Goal: Find specific page/section: Find specific page/section

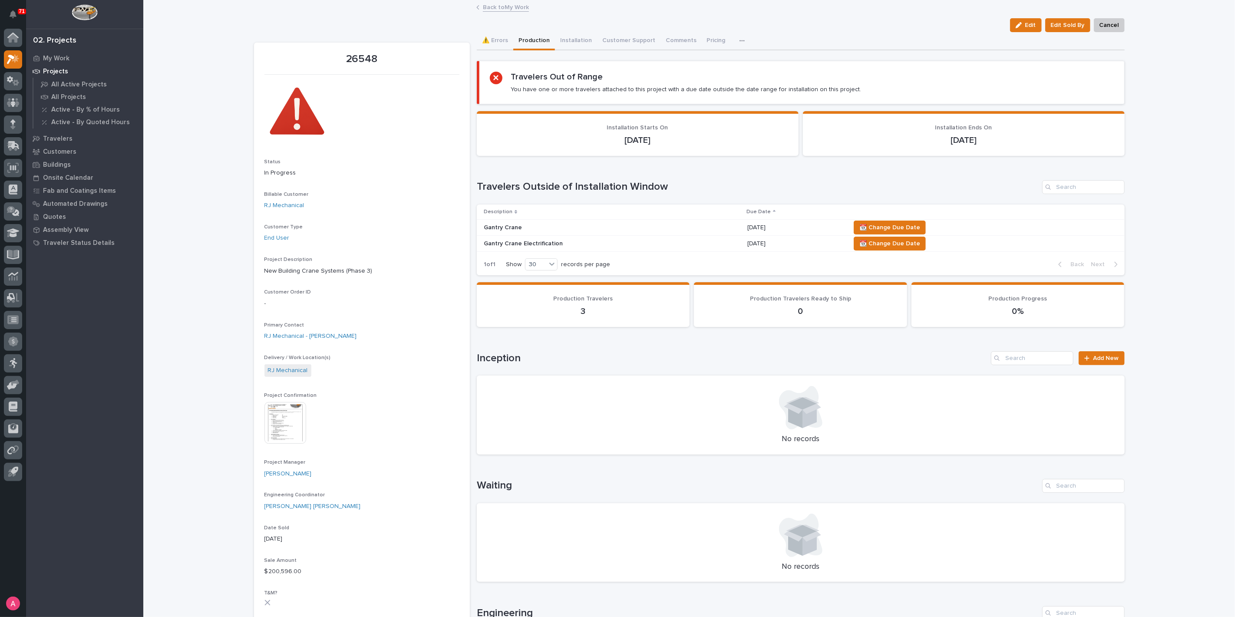
click at [505, 3] on link "Back to My Work" at bounding box center [506, 7] width 46 height 10
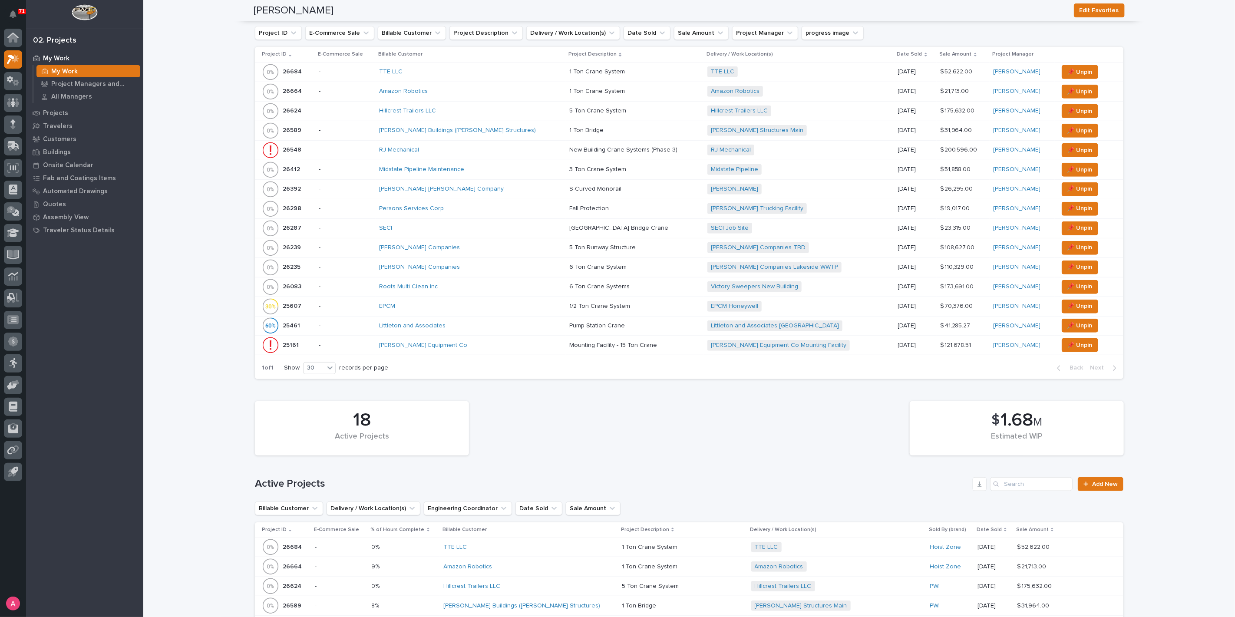
scroll to position [304, 0]
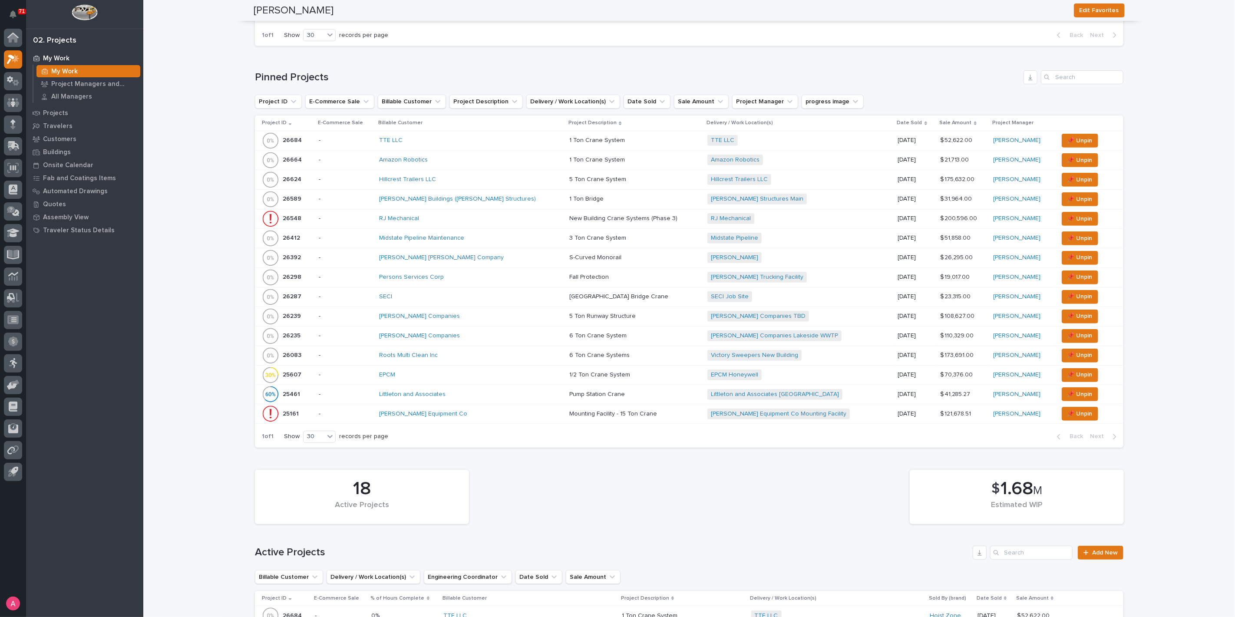
click at [566, 198] on td "1 Ton Bridge 1 [GEOGRAPHIC_DATA]" at bounding box center [635, 199] width 138 height 20
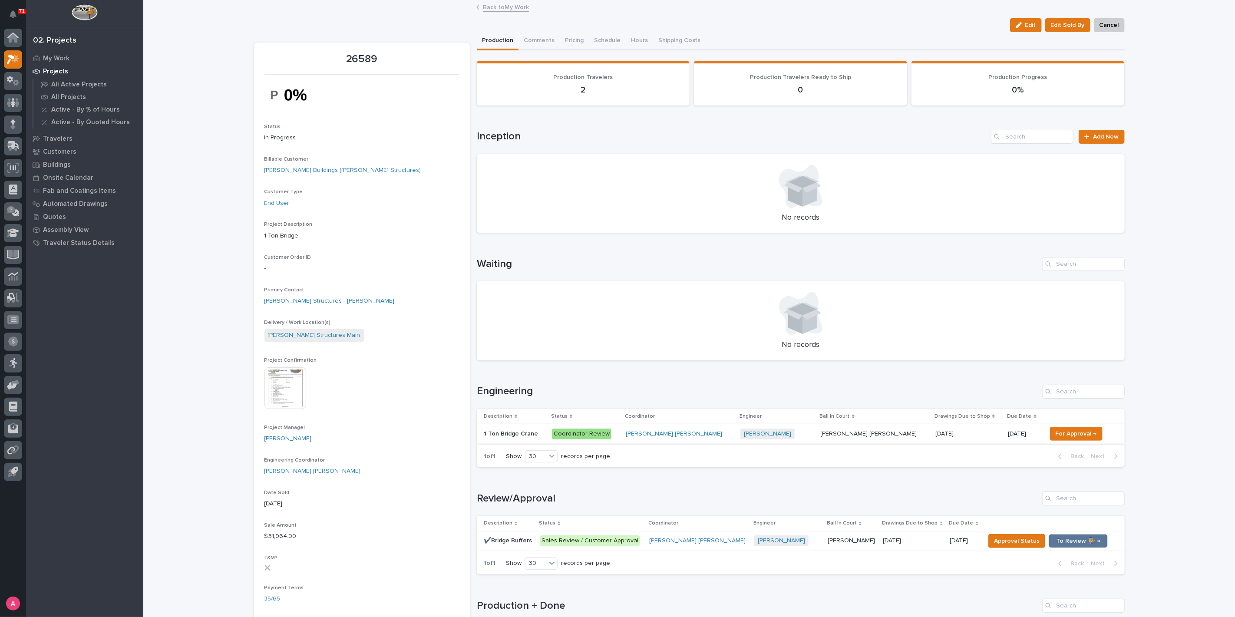
scroll to position [145, 0]
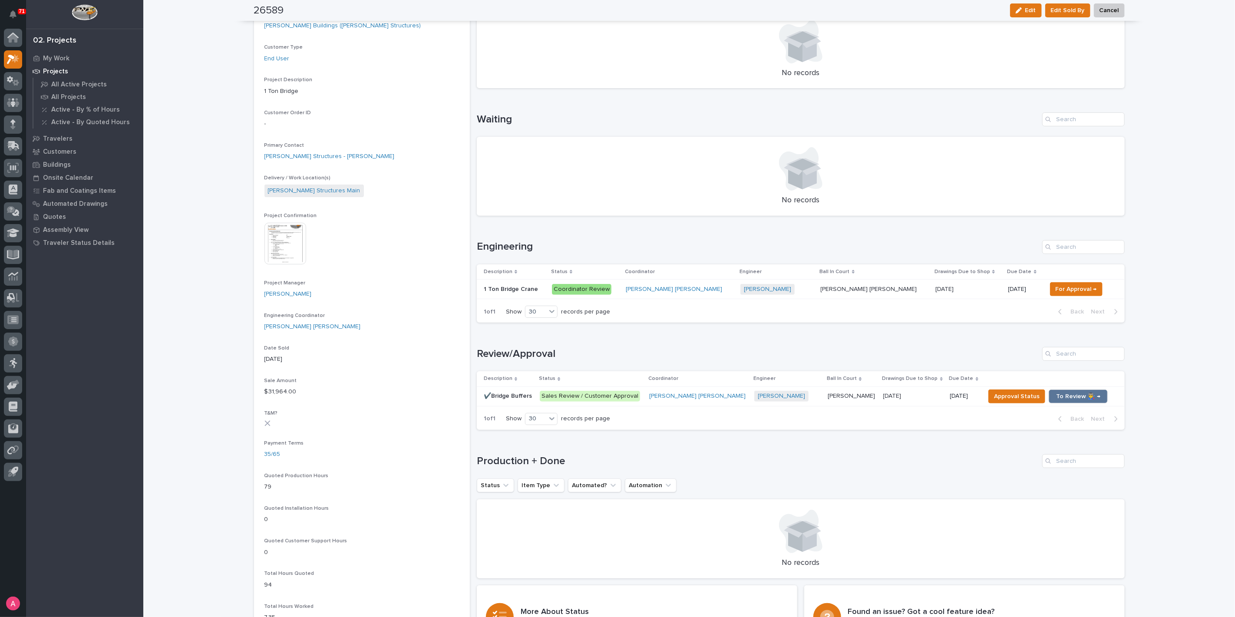
click at [619, 292] on p "Coordinator Review" at bounding box center [585, 289] width 67 height 11
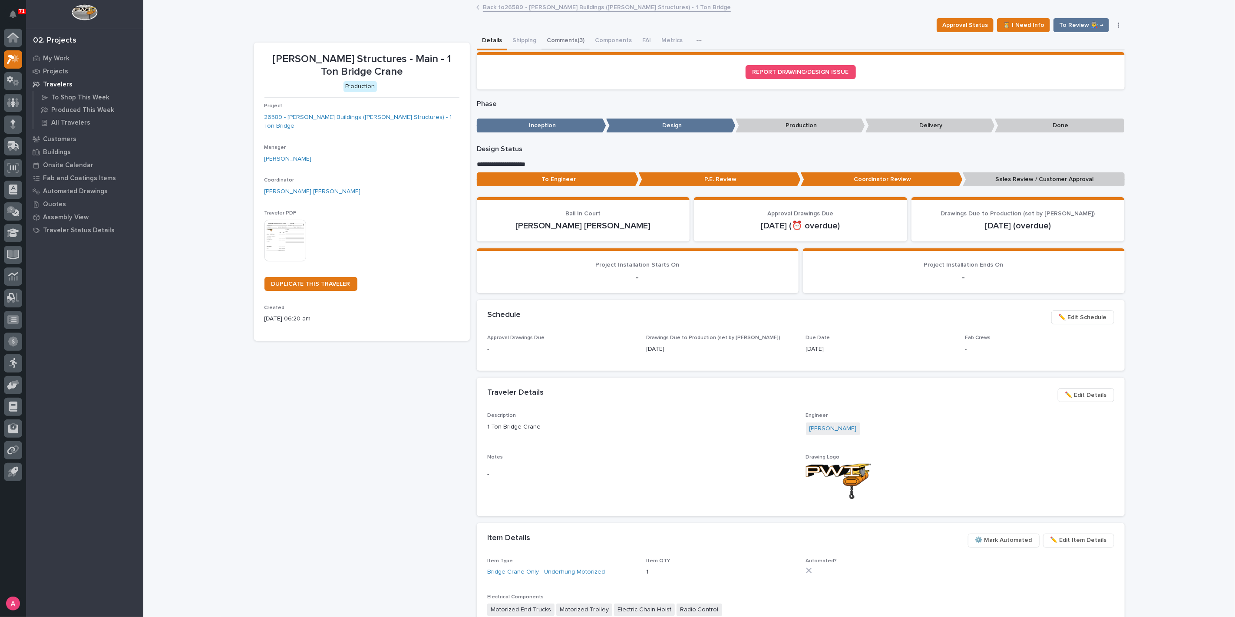
click at [564, 42] on button "Comments (3)" at bounding box center [565, 41] width 48 height 18
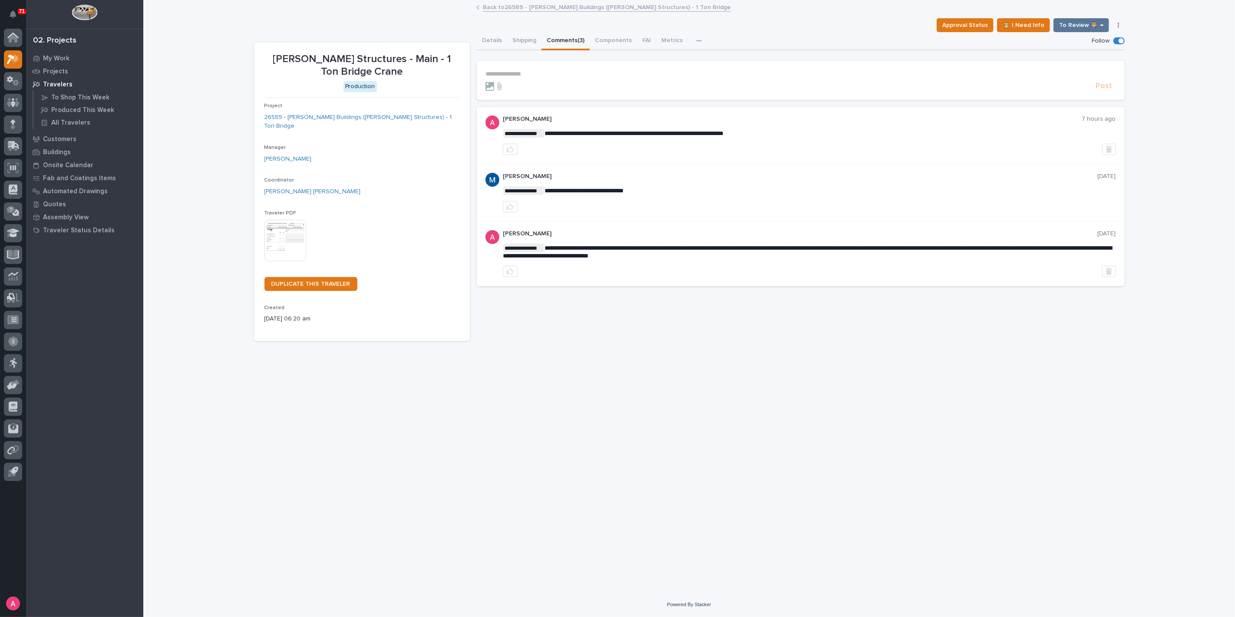
click at [517, 7] on link "Back to 26589 - [PERSON_NAME] Buildings ([PERSON_NAME] Structures) - 1 Ton Brid…" at bounding box center [607, 7] width 248 height 10
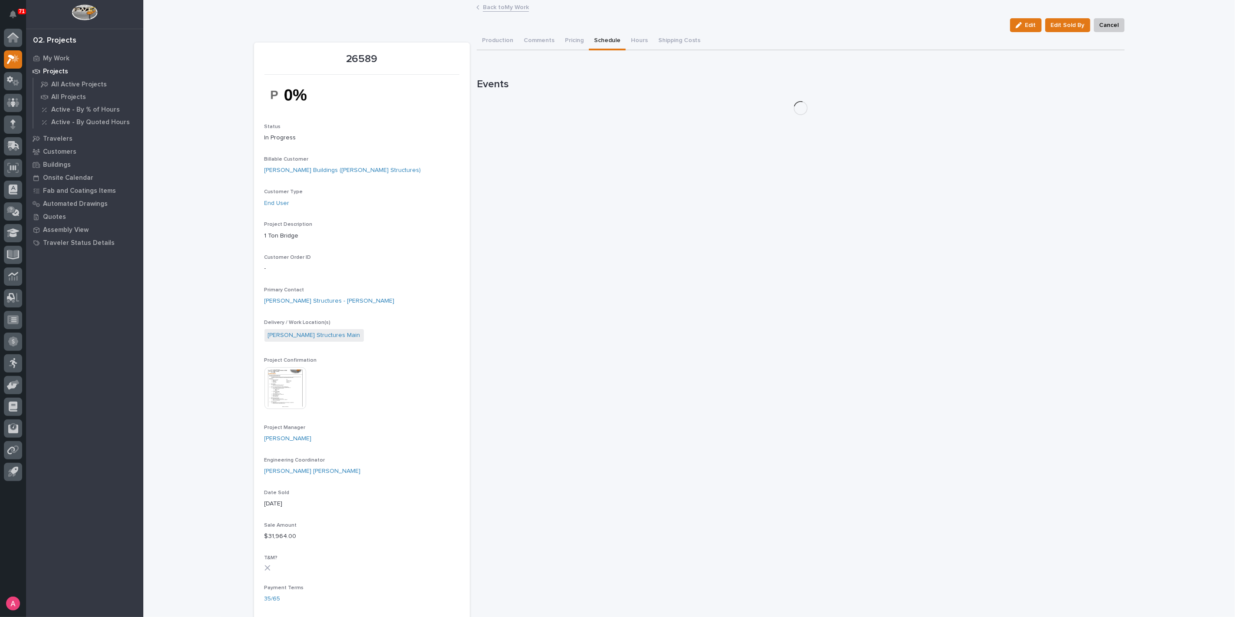
click at [607, 41] on button "Schedule" at bounding box center [607, 41] width 37 height 18
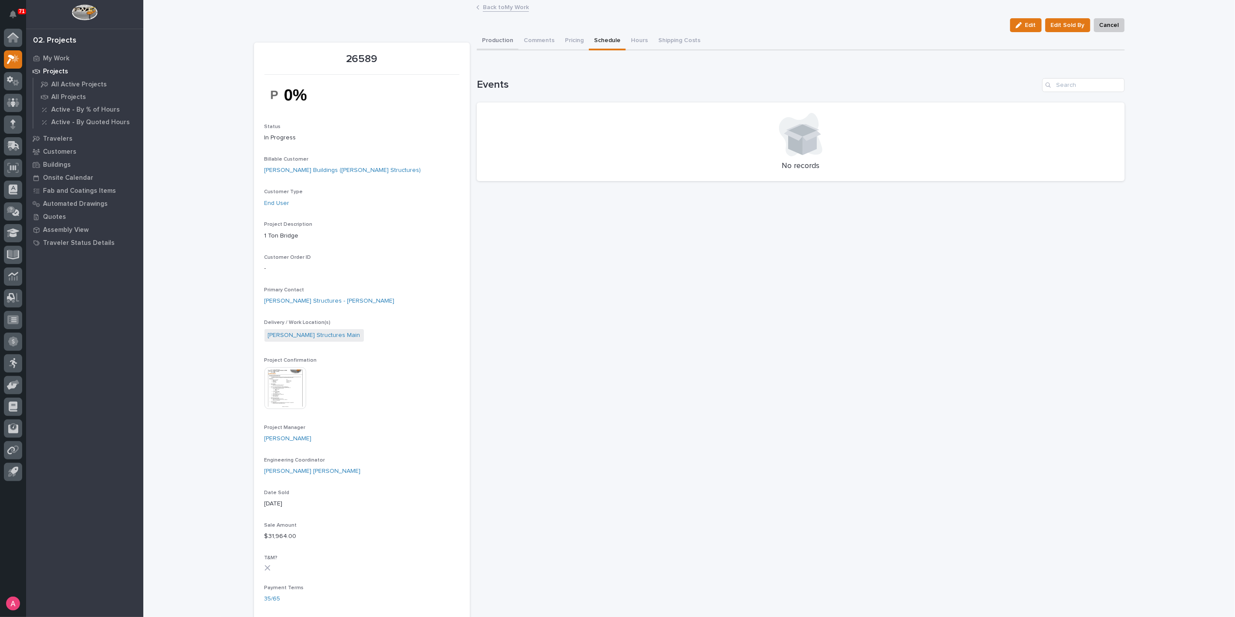
click at [510, 40] on button "Production" at bounding box center [498, 41] width 42 height 18
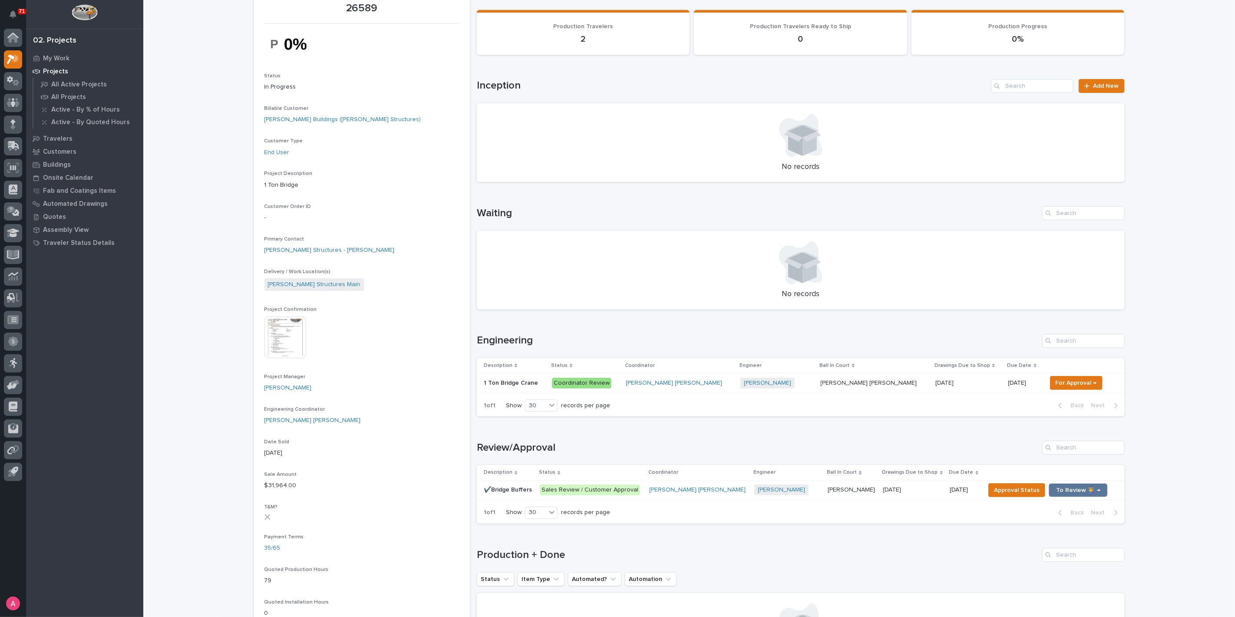
scroll to position [96, 0]
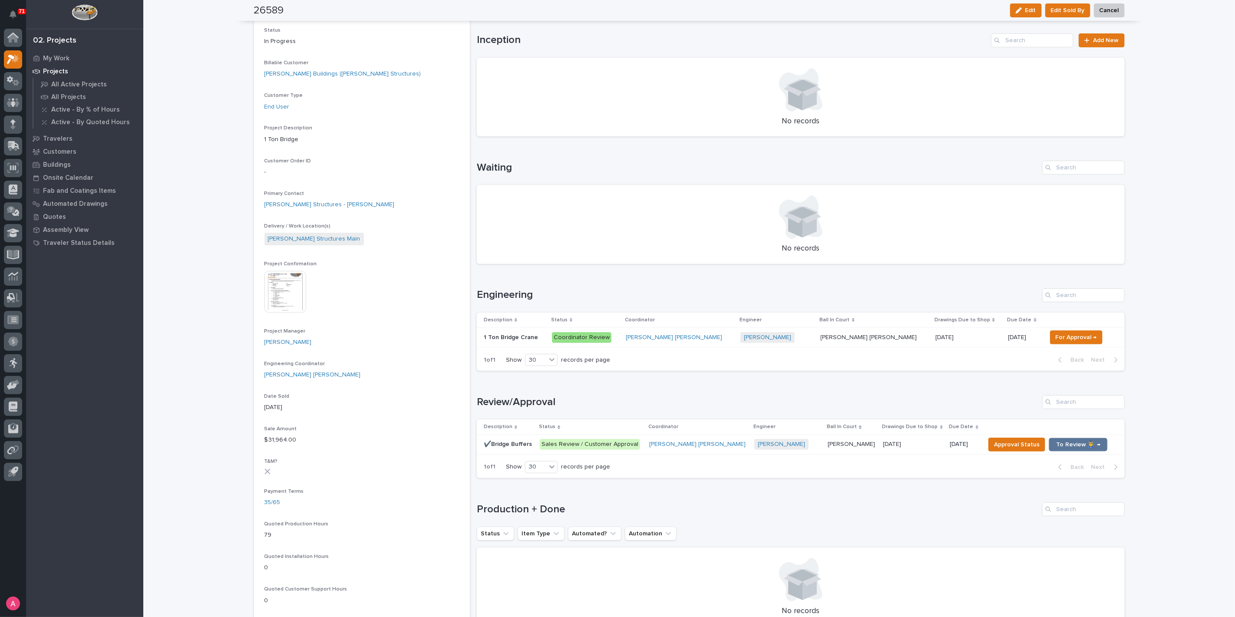
click at [543, 339] on p at bounding box center [514, 337] width 61 height 7
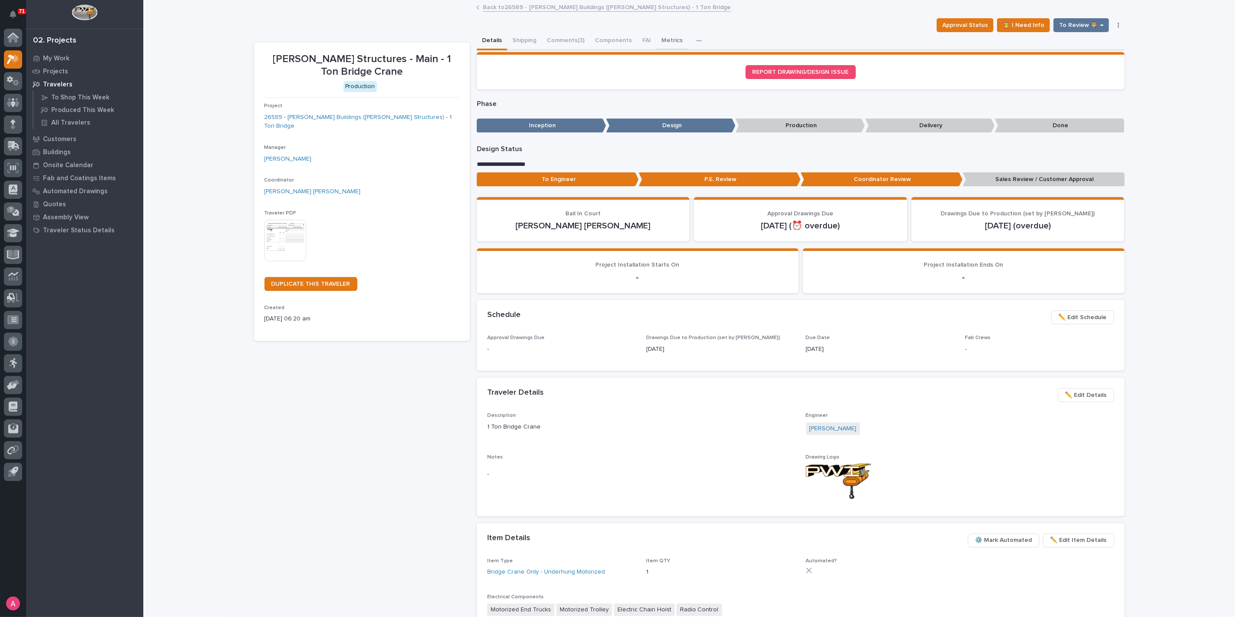
drag, startPoint x: 663, startPoint y: 40, endPoint x: 667, endPoint y: 48, distance: 8.4
click at [663, 40] on button "Metrics" at bounding box center [672, 41] width 32 height 18
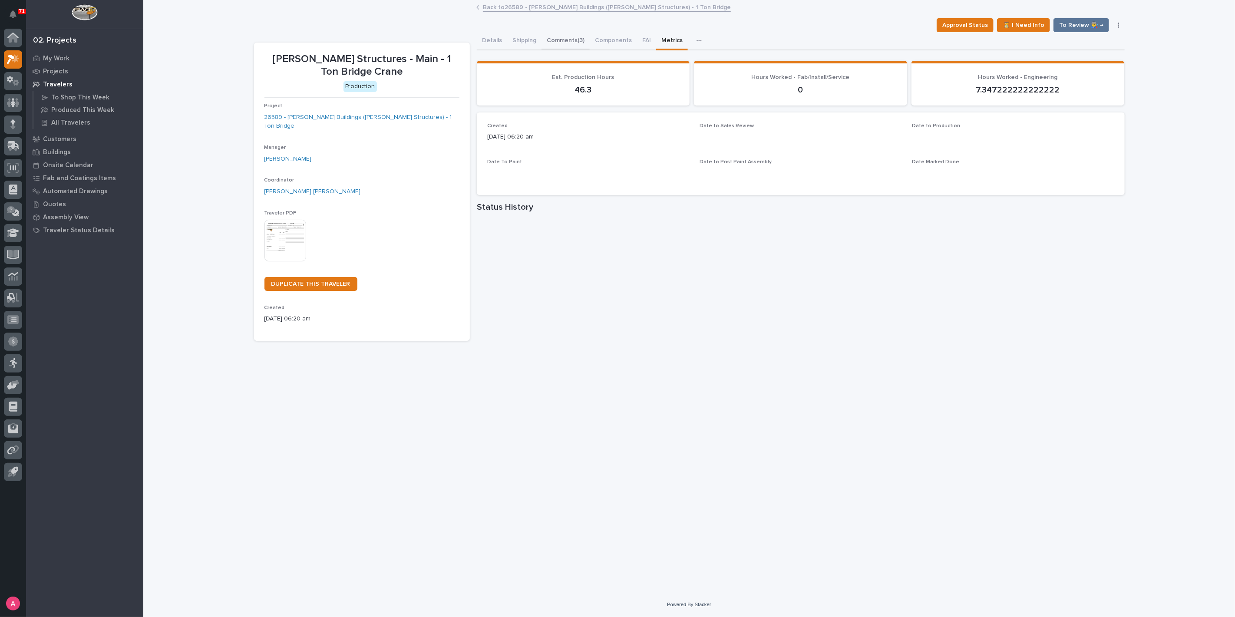
click at [573, 43] on button "Comments (3)" at bounding box center [565, 41] width 48 height 18
